Goal: Find specific page/section: Find specific page/section

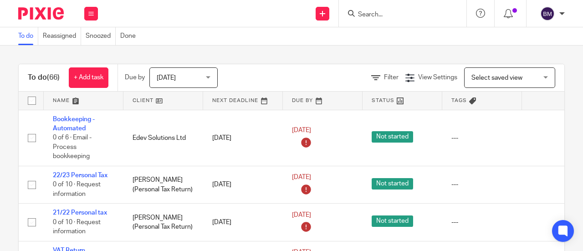
paste input "[PERSON_NAME][EMAIL_ADDRESS][DOMAIN_NAME]>"
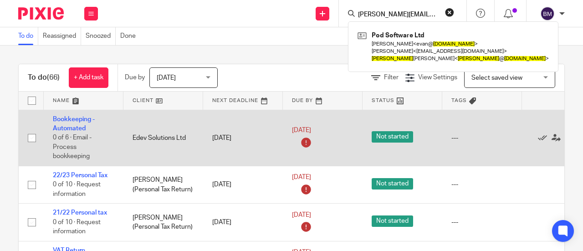
scroll to position [0, 23]
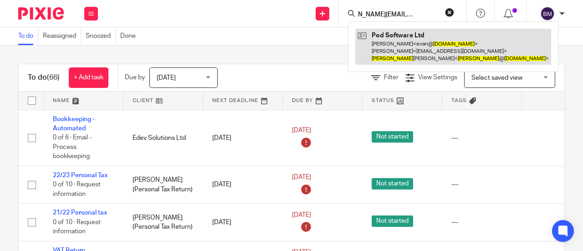
type input "[PERSON_NAME][EMAIL_ADDRESS][DOMAIN_NAME]>"
click at [438, 36] on link at bounding box center [453, 47] width 196 height 36
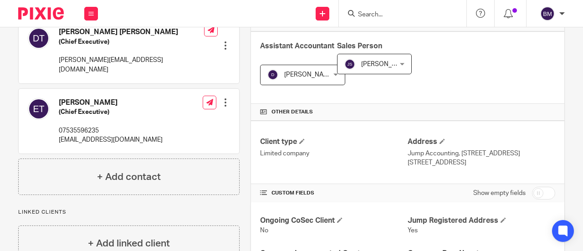
scroll to position [182, 0]
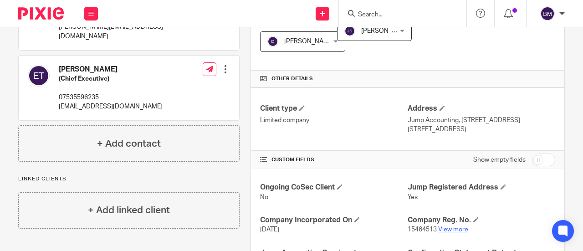
click at [443, 227] on link "View more" at bounding box center [453, 229] width 30 height 6
